Goal: Browse casually: Explore the website without a specific task or goal

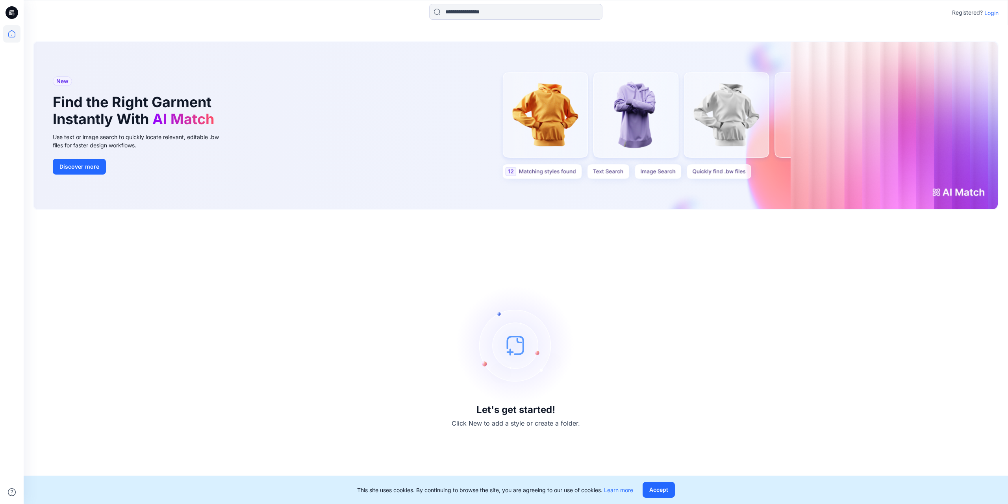
click at [990, 11] on p "Login" at bounding box center [992, 13] width 14 height 8
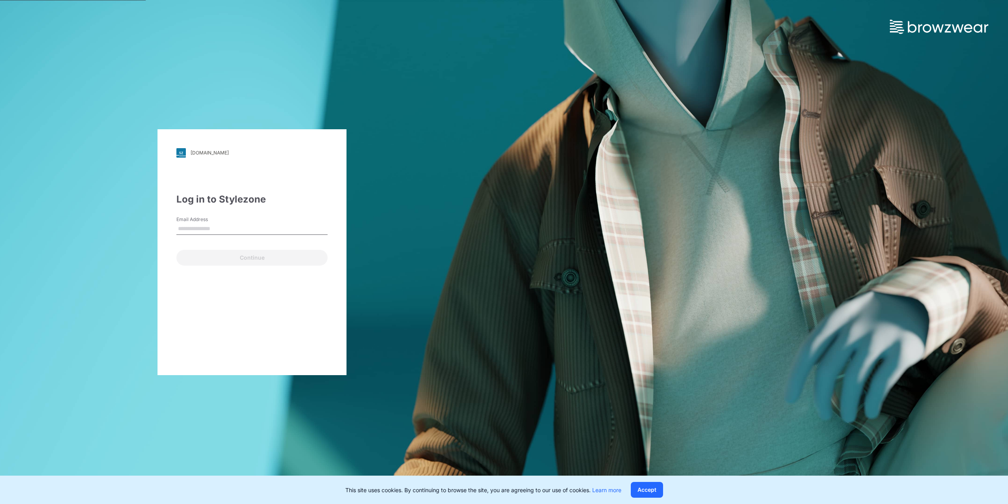
click at [227, 223] on input "Email Address" at bounding box center [251, 229] width 151 height 12
type input "**********"
click at [238, 258] on button "Continue" at bounding box center [251, 258] width 151 height 16
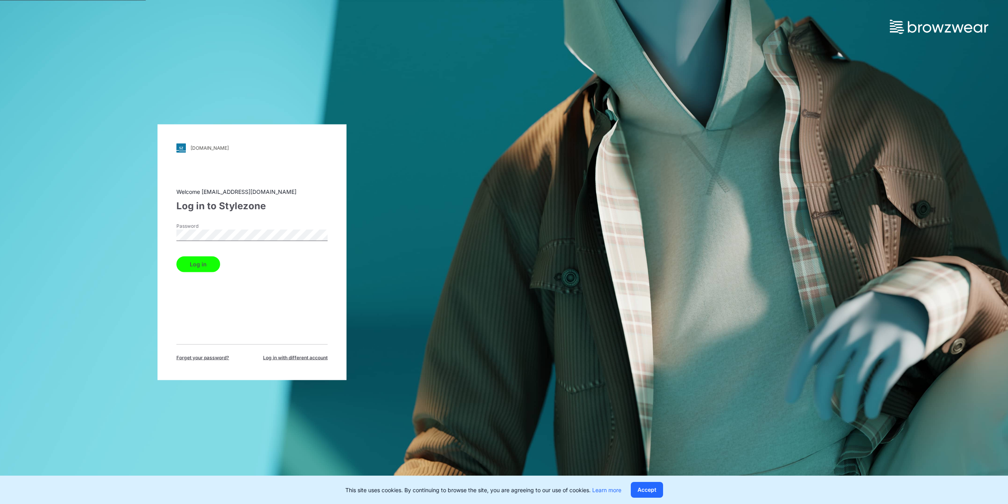
click at [195, 268] on button "Log in" at bounding box center [198, 264] width 44 height 16
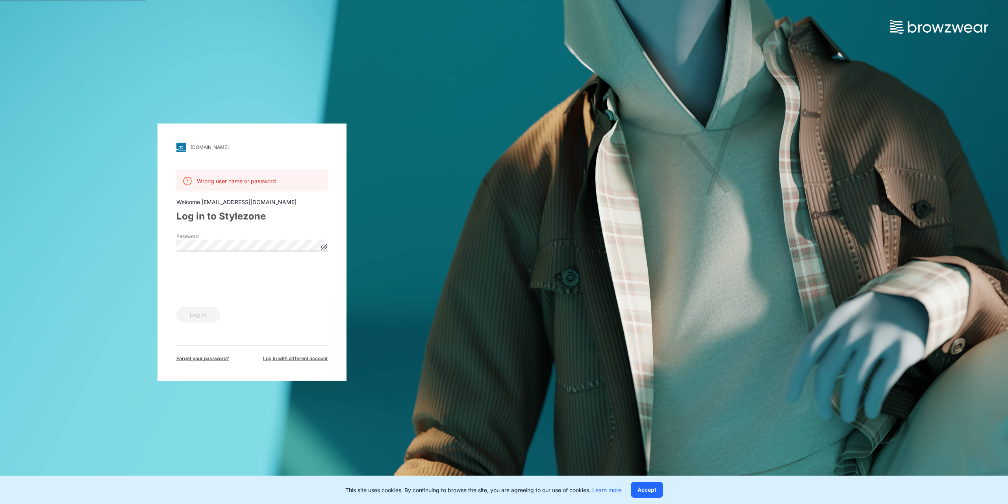
click at [325, 248] on icon at bounding box center [324, 246] width 6 height 6
click at [326, 247] on icon at bounding box center [324, 247] width 6 height 4
click at [203, 315] on button "Log in" at bounding box center [198, 314] width 44 height 16
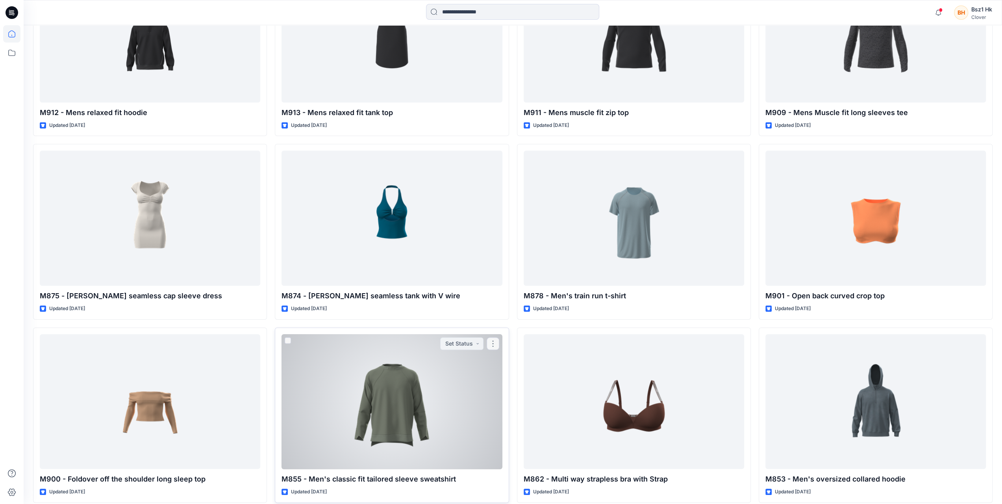
scroll to position [12453, 0]
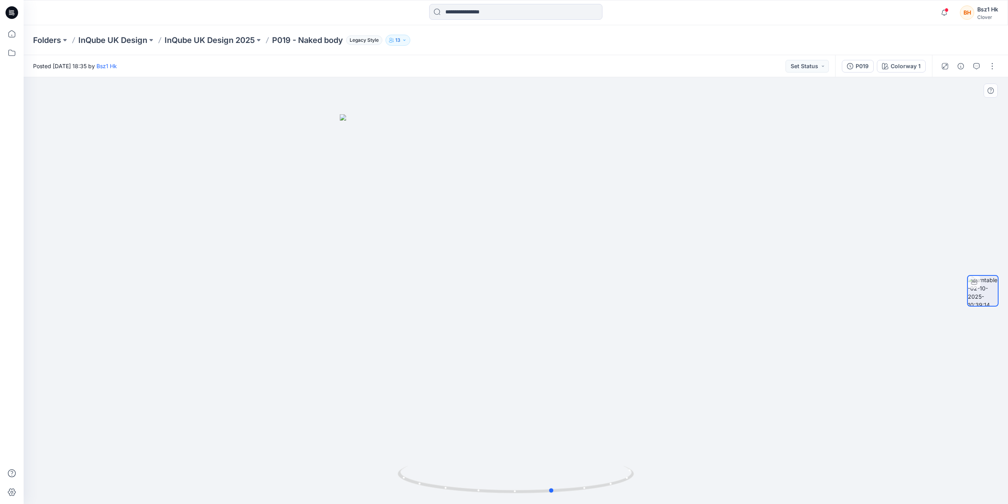
drag, startPoint x: 597, startPoint y: 468, endPoint x: 638, endPoint y: 477, distance: 41.9
click at [638, 477] on div at bounding box center [516, 290] width 985 height 426
drag, startPoint x: 599, startPoint y: 484, endPoint x: 619, endPoint y: 501, distance: 26.2
click at [619, 501] on div at bounding box center [516, 290] width 985 height 426
drag, startPoint x: 580, startPoint y: 490, endPoint x: 570, endPoint y: 488, distance: 10.9
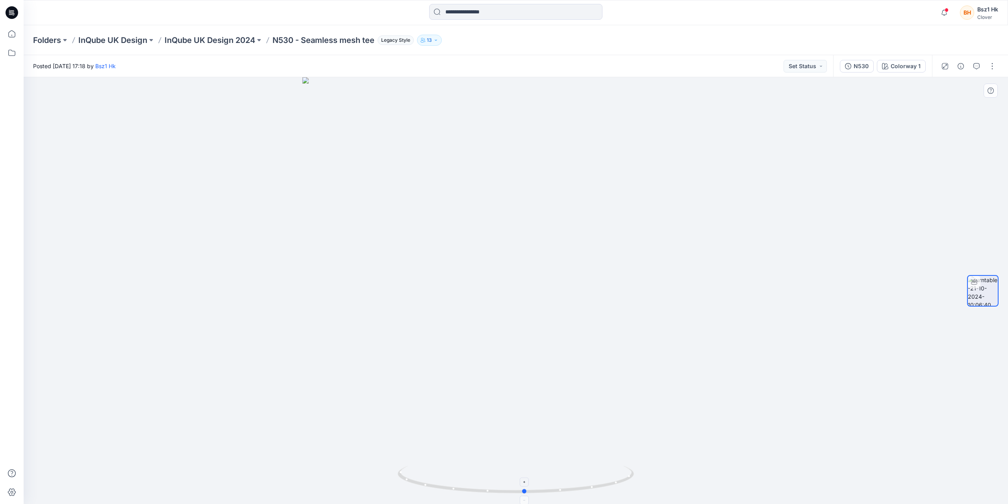
click at [570, 488] on icon at bounding box center [517, 480] width 238 height 30
drag, startPoint x: 604, startPoint y: 483, endPoint x: 478, endPoint y: 482, distance: 126.4
click at [478, 482] on icon at bounding box center [517, 480] width 238 height 30
drag, startPoint x: 595, startPoint y: 487, endPoint x: 1008, endPoint y: 431, distance: 416.5
click at [497, 464] on div at bounding box center [516, 290] width 985 height 426
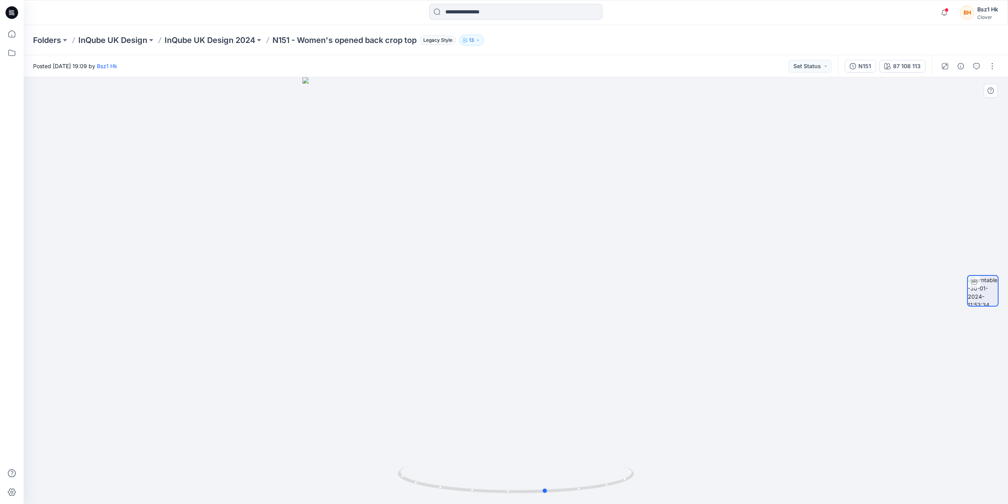
drag, startPoint x: 625, startPoint y: 485, endPoint x: 655, endPoint y: 478, distance: 31.0
click at [655, 478] on div at bounding box center [516, 290] width 985 height 426
drag, startPoint x: 616, startPoint y: 486, endPoint x: 596, endPoint y: 484, distance: 20.1
click at [596, 484] on icon at bounding box center [517, 480] width 238 height 30
